Goal: Register for event/course

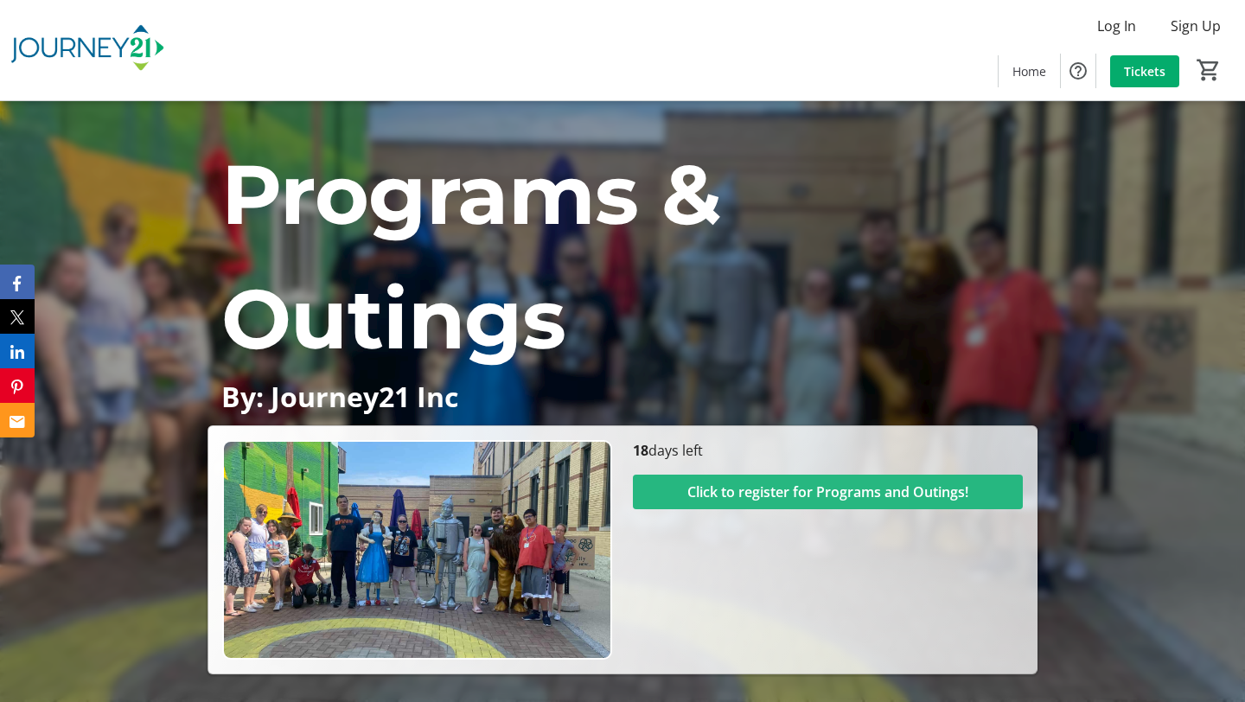
click at [746, 484] on span "Click to register for Programs and Outings!" at bounding box center [827, 491] width 281 height 21
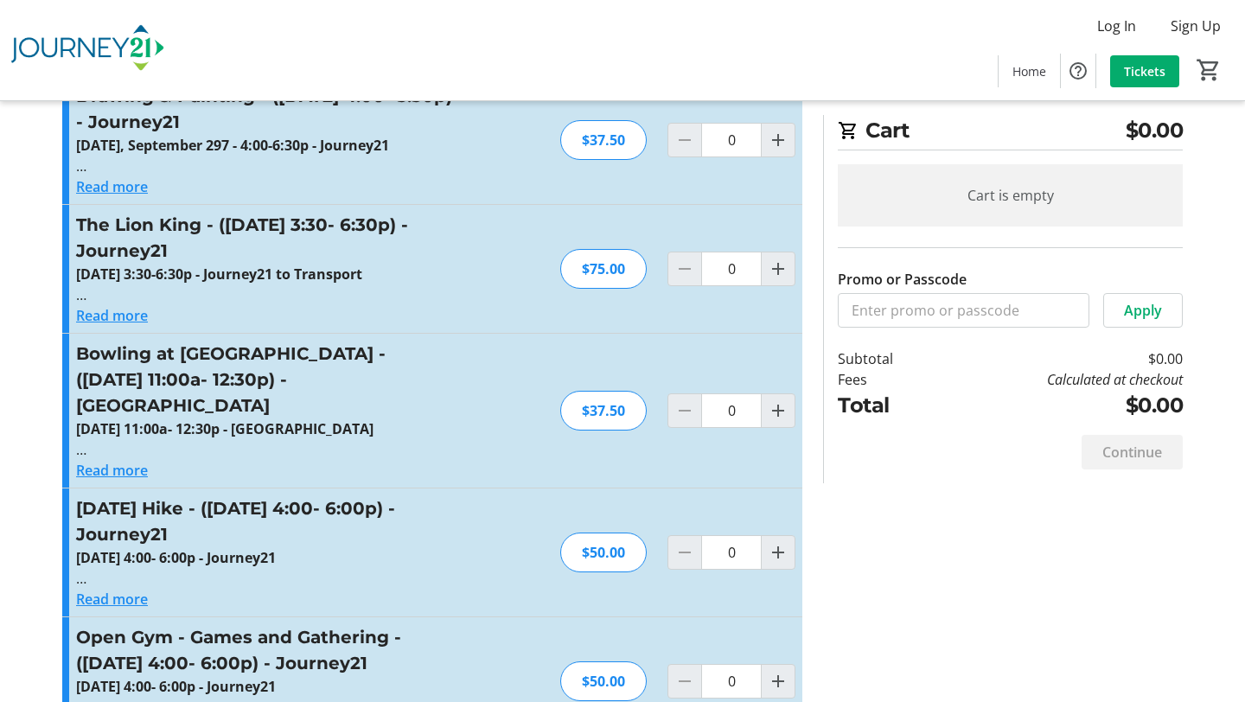
scroll to position [2267, 0]
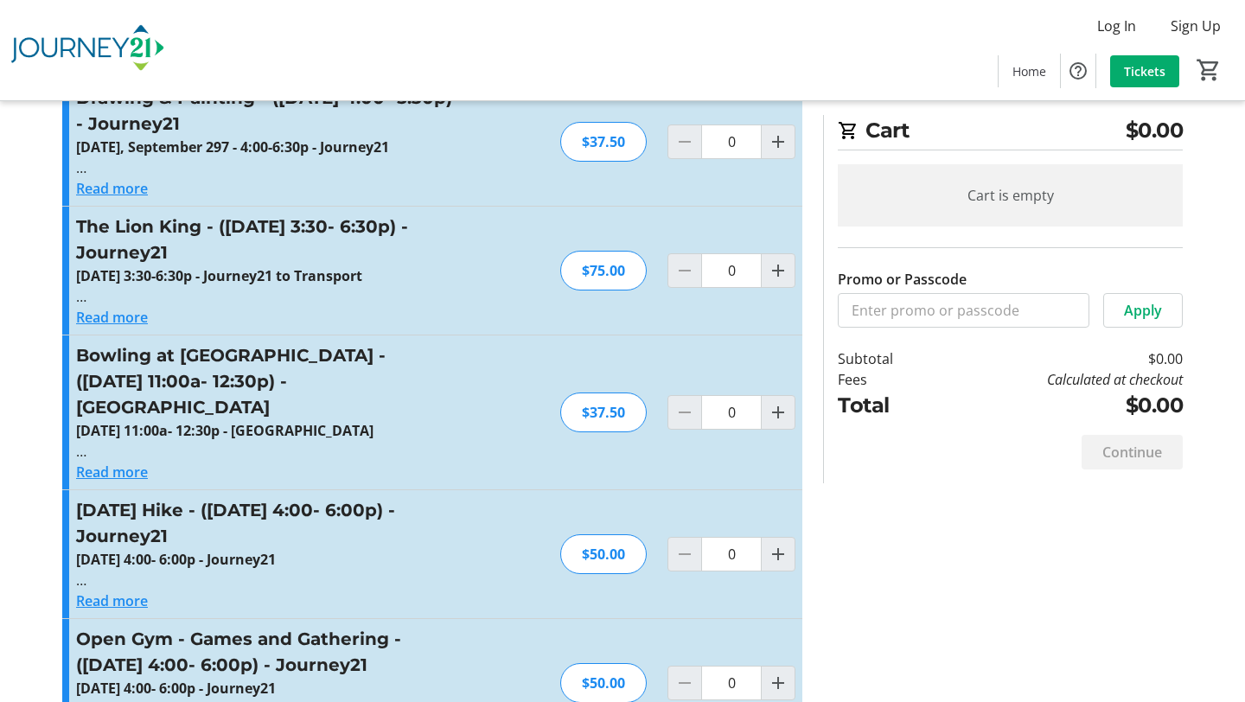
click at [134, 307] on button "Read more" at bounding box center [112, 317] width 72 height 21
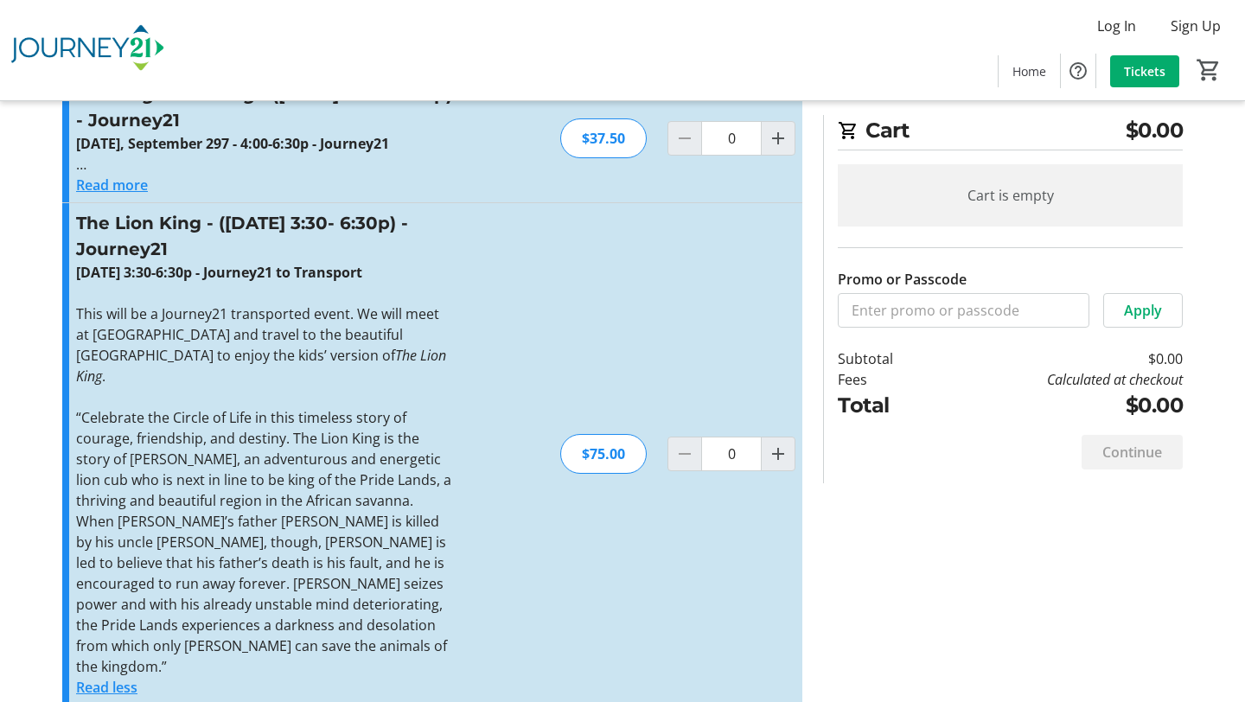
scroll to position [2269, 0]
click at [108, 678] on button "Read less" at bounding box center [106, 688] width 61 height 21
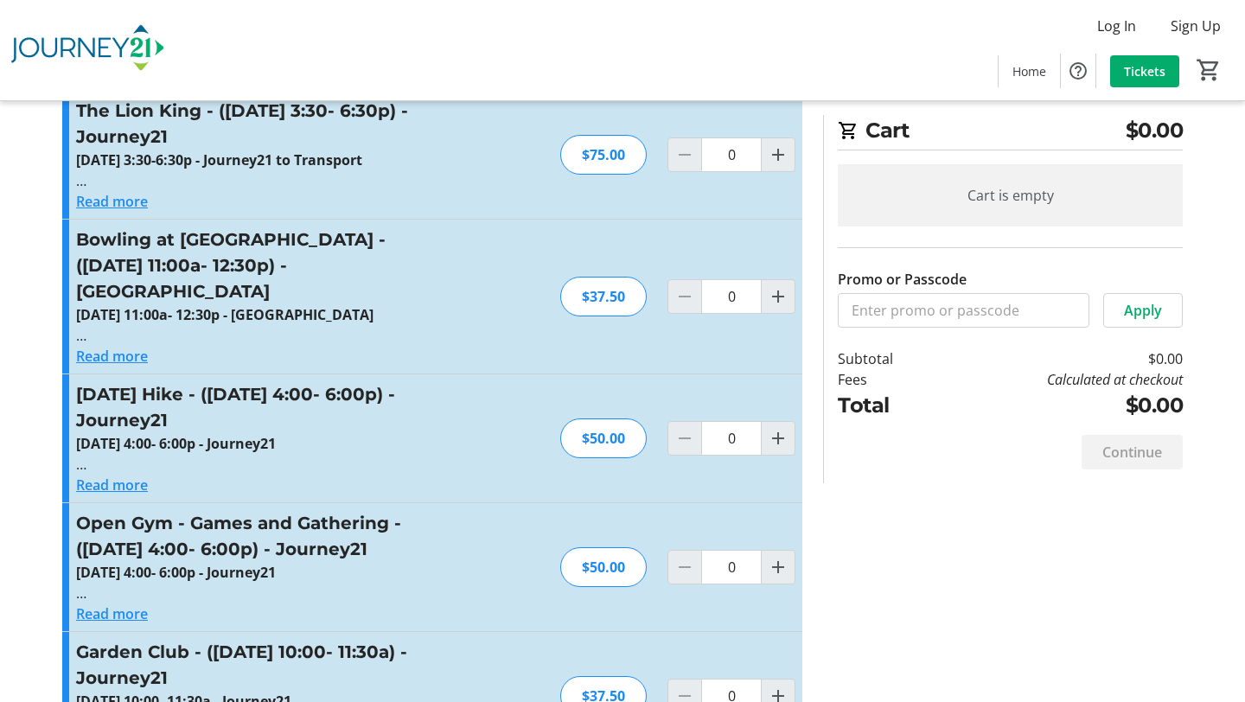
scroll to position [2386, 0]
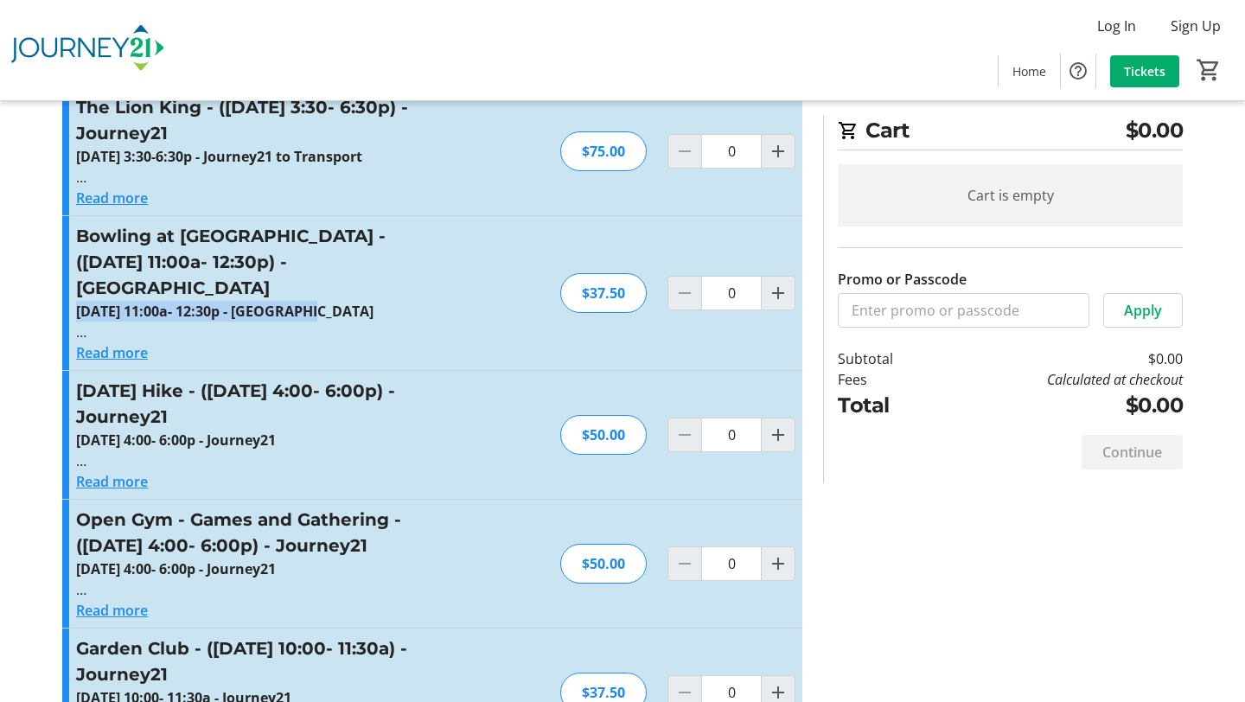
drag, startPoint x: 74, startPoint y: 259, endPoint x: 311, endPoint y: 261, distance: 236.8
click at [311, 261] on div "Bowling at [GEOGRAPHIC_DATA] - ([DATE] 11:00a- 12:30p) - [GEOGRAPHIC_DATA] [DAT…" at bounding box center [432, 293] width 740 height 154
copy strong "[DATE] 11:00a- 12:30p"
click at [116, 342] on button "Read more" at bounding box center [112, 352] width 72 height 21
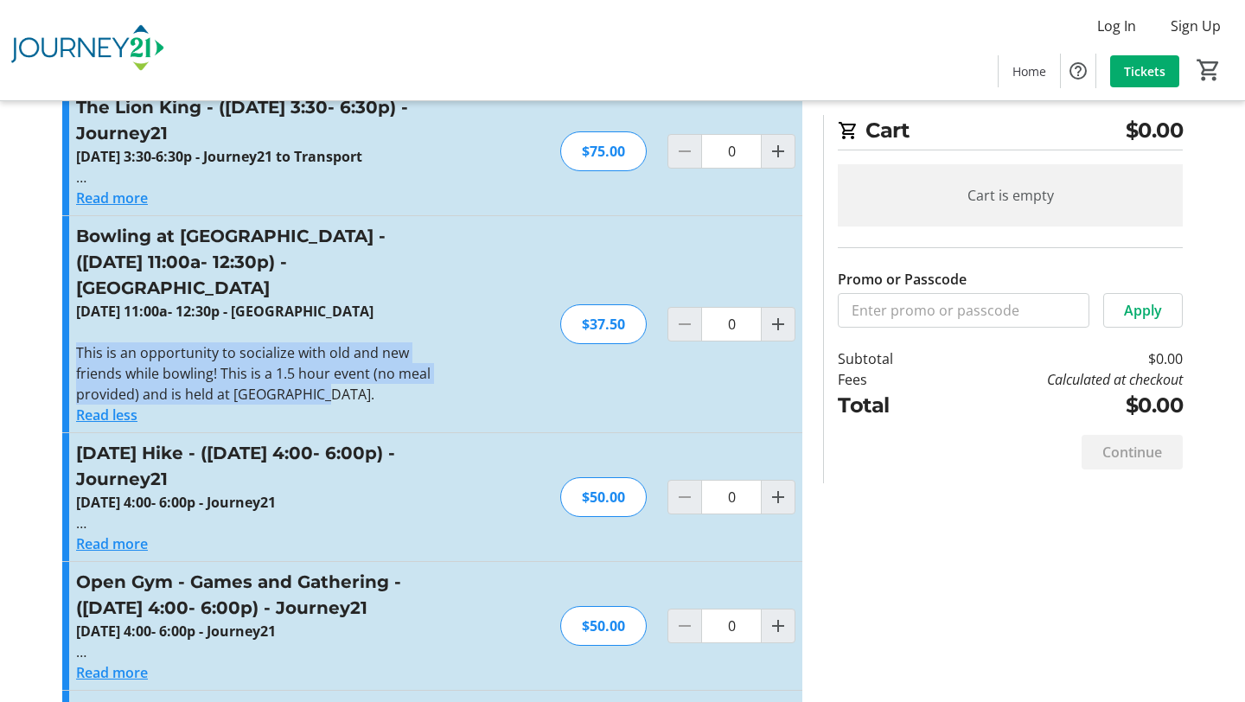
drag, startPoint x: 80, startPoint y: 303, endPoint x: 322, endPoint y: 340, distance: 245.5
click at [322, 342] on p "This is an opportunity to socialize with old and new friends while bowling! Thi…" at bounding box center [265, 373] width 378 height 62
copy p "This is an opportunity to socialize with old and new friends while bowling! Thi…"
